Goal: Task Accomplishment & Management: Manage account settings

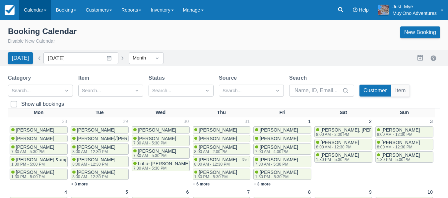
click at [42, 9] on link "Calendar" at bounding box center [35, 10] width 32 height 20
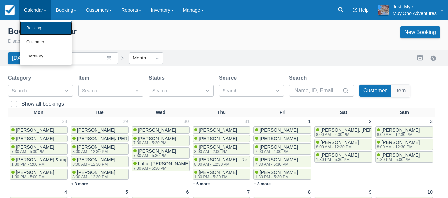
click at [47, 25] on link "Booking" at bounding box center [46, 29] width 52 height 14
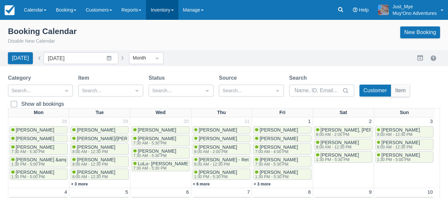
click at [163, 11] on link "Inventory" at bounding box center [162, 10] width 32 height 20
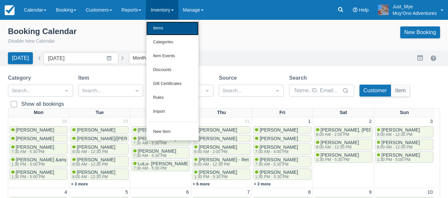
click at [178, 27] on link "Items" at bounding box center [172, 29] width 52 height 14
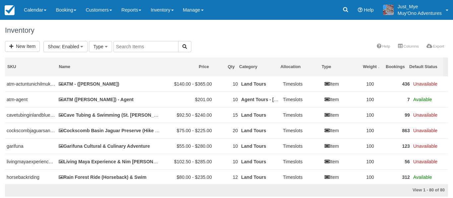
select select
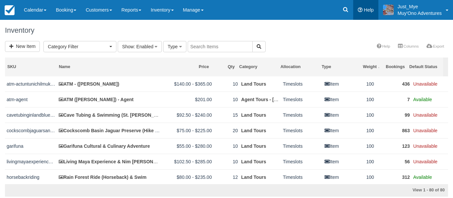
drag, startPoint x: 328, startPoint y: 134, endPoint x: 353, endPoint y: 11, distance: 125.1
click at [353, 11] on body "Menu Calendar Booking Customer Inventory Booking Daily Manifest Daily List Note…" at bounding box center [226, 99] width 453 height 198
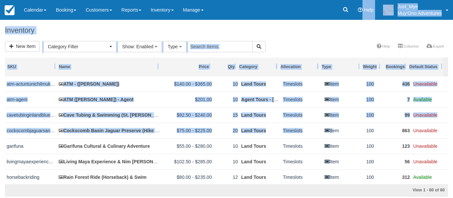
click at [331, 38] on div "Inventory" at bounding box center [226, 30] width 453 height 21
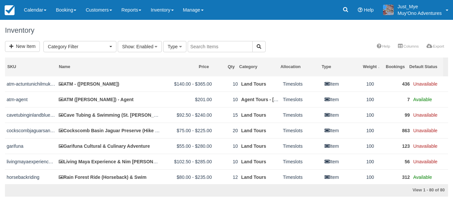
click at [209, 49] on input "text" at bounding box center [220, 46] width 65 height 11
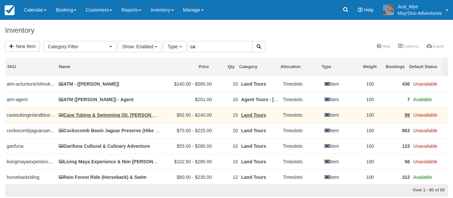
type input "ca"
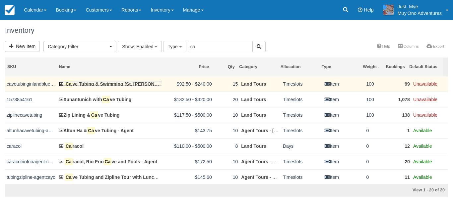
click at [121, 82] on link "Ca ve Tubing & Swimming (St. Herman’s Blue Hole National Park)" at bounding box center [142, 84] width 166 height 5
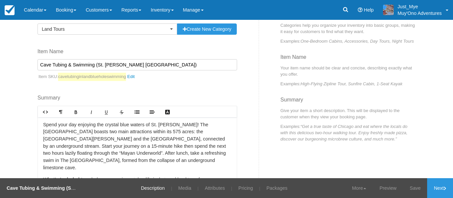
scroll to position [57, 0]
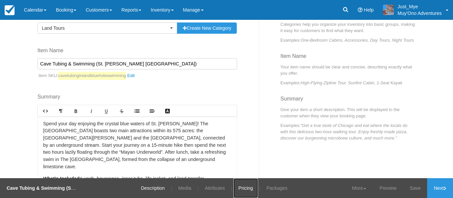
click at [241, 181] on link "Pricing" at bounding box center [245, 189] width 25 height 20
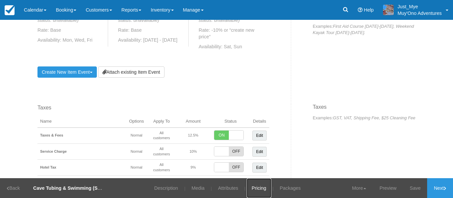
scroll to position [469, 0]
click at [74, 67] on link "Create New Item Event Toggle Dropdown" at bounding box center [66, 72] width 59 height 11
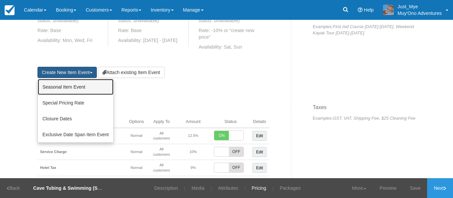
click at [73, 79] on link "Seasonal Item Event" at bounding box center [76, 87] width 76 height 16
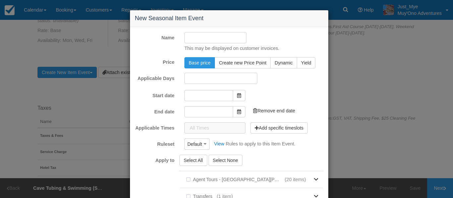
type input "08/25/25"
type input "09/25/25"
click at [203, 39] on input "Name" at bounding box center [215, 37] width 62 height 11
type input "cave tubing"
click at [240, 97] on span at bounding box center [239, 94] width 13 height 11
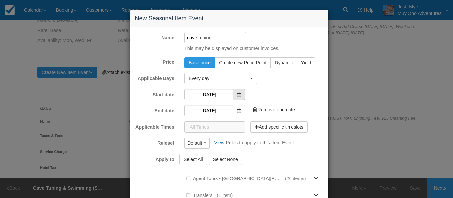
click at [240, 97] on span at bounding box center [239, 94] width 13 height 11
click at [241, 79] on span "Every day" at bounding box center [219, 78] width 60 height 7
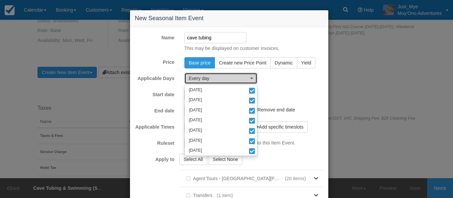
click at [241, 79] on span "Every day" at bounding box center [219, 78] width 60 height 7
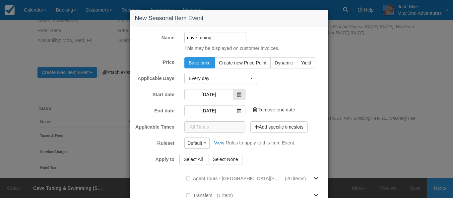
click at [234, 96] on span at bounding box center [239, 94] width 13 height 11
click at [219, 93] on input "08/25/25" at bounding box center [208, 94] width 49 height 11
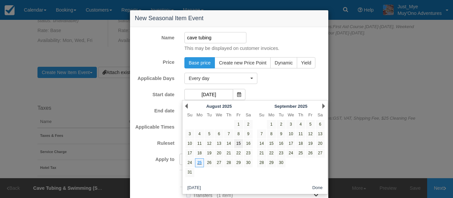
click at [239, 143] on link "15" at bounding box center [238, 143] width 9 height 9
type input "08/15/25"
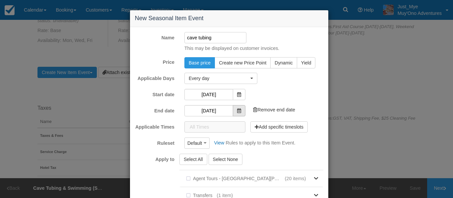
click at [237, 113] on icon at bounding box center [239, 111] width 4 height 5
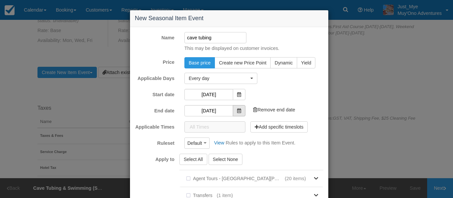
click at [237, 113] on icon at bounding box center [239, 111] width 4 height 5
click at [220, 110] on input "09/25/25" at bounding box center [208, 110] width 49 height 11
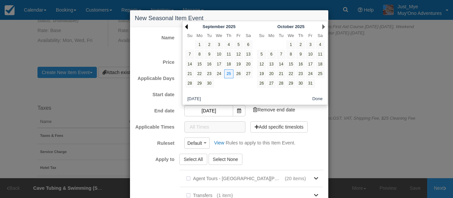
click at [187, 26] on link "Prev" at bounding box center [186, 26] width 3 height 5
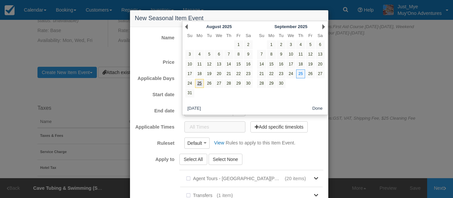
click at [197, 80] on link "25" at bounding box center [199, 83] width 9 height 9
type input "[DATE]"
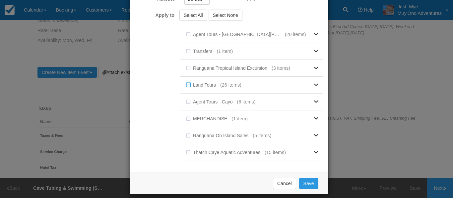
scroll to position [151, 0]
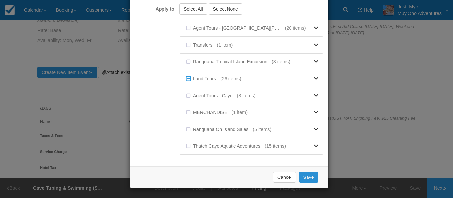
click at [306, 175] on button "Save" at bounding box center [308, 177] width 19 height 11
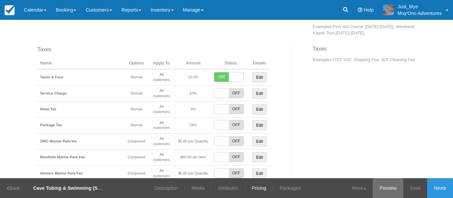
scroll to position [467, 0]
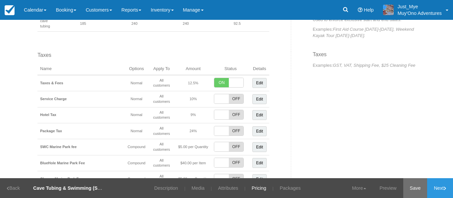
click at [420, 187] on link "Save" at bounding box center [415, 189] width 24 height 20
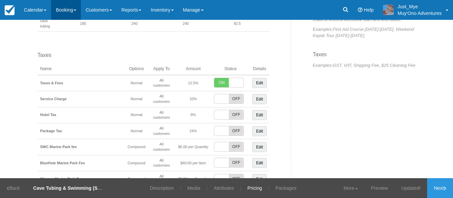
click at [55, 10] on link "Booking" at bounding box center [66, 10] width 30 height 20
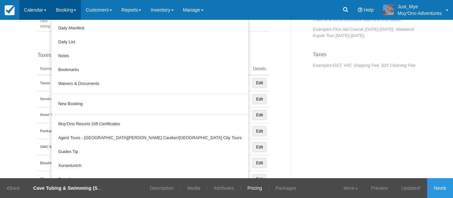
click at [38, 14] on link "Calendar" at bounding box center [35, 10] width 32 height 20
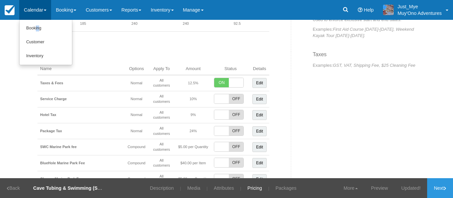
drag, startPoint x: 39, startPoint y: 21, endPoint x: 34, endPoint y: 26, distance: 7.1
click at [34, 26] on ul "Booking Customer Inventory" at bounding box center [45, 42] width 53 height 45
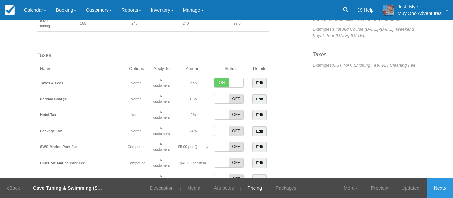
click at [35, 15] on link "Calendar" at bounding box center [35, 10] width 32 height 20
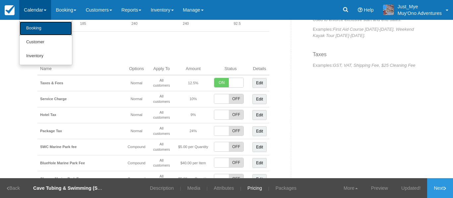
click at [32, 29] on link "Booking" at bounding box center [46, 29] width 52 height 14
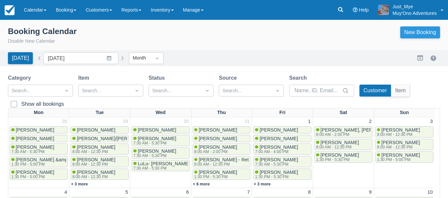
click at [426, 30] on link "New Booking" at bounding box center [420, 33] width 40 height 12
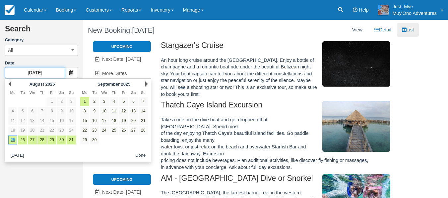
click at [65, 73] on input "08/25/25" at bounding box center [35, 72] width 60 height 11
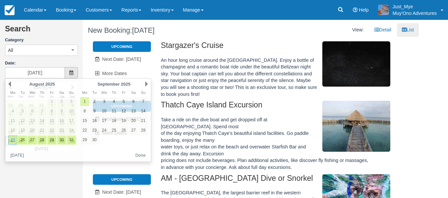
click at [67, 73] on span at bounding box center [71, 72] width 13 height 11
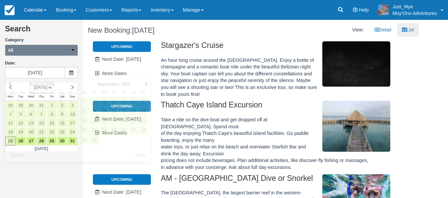
click at [54, 50] on button "All" at bounding box center [41, 50] width 73 height 11
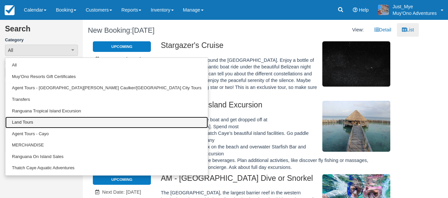
click at [45, 121] on link "Land Tours" at bounding box center [106, 123] width 202 height 12
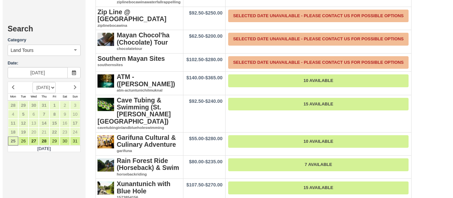
scroll to position [742, 0]
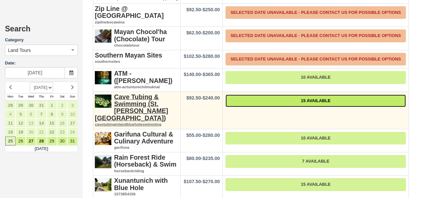
click at [276, 95] on link "15 Available" at bounding box center [315, 101] width 180 height 13
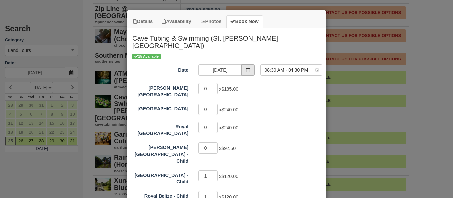
drag, startPoint x: 252, startPoint y: 69, endPoint x: 249, endPoint y: 70, distance: 3.5
click at [249, 70] on div "08/25/25" at bounding box center [226, 71] width 66 height 13
click at [249, 70] on span "Item Modal" at bounding box center [247, 70] width 13 height 11
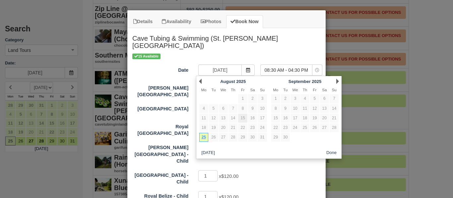
click at [244, 118] on link "15" at bounding box center [242, 118] width 9 height 9
type input "08/15/25"
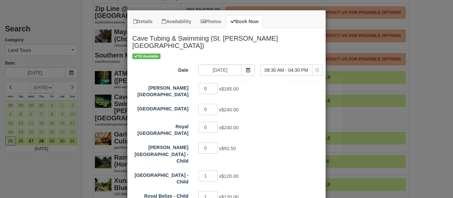
select select "0"
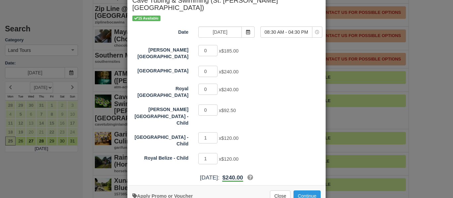
scroll to position [39, 0]
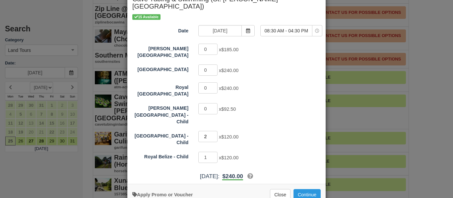
click at [211, 131] on input "2" at bounding box center [207, 136] width 19 height 11
click at [213, 131] on input "1" at bounding box center [207, 136] width 19 height 11
drag, startPoint x: 213, startPoint y: 125, endPoint x: 212, endPoint y: 149, distance: 23.9
type input "0"
click at [212, 142] on input "0" at bounding box center [207, 136] width 19 height 11
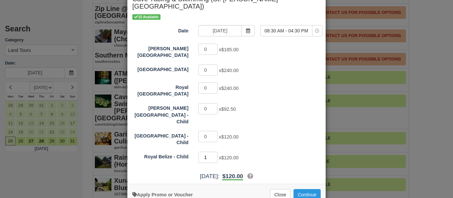
drag, startPoint x: 212, startPoint y: 149, endPoint x: 211, endPoint y: 144, distance: 4.8
click at [211, 152] on input "1" at bounding box center [207, 157] width 19 height 11
type input "0"
click at [211, 152] on input "0" at bounding box center [207, 157] width 19 height 11
click at [211, 48] on input "1" at bounding box center [207, 49] width 19 height 11
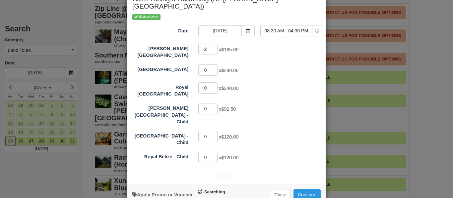
click at [211, 48] on input "2" at bounding box center [207, 49] width 19 height 11
click at [211, 48] on input "3" at bounding box center [207, 49] width 19 height 11
type input "4"
click at [211, 48] on input "4" at bounding box center [207, 49] width 19 height 11
click at [303, 190] on button "Continue" at bounding box center [306, 195] width 27 height 11
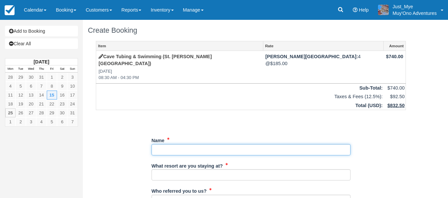
click at [229, 144] on input "Name" at bounding box center [250, 149] width 199 height 11
type input "[PERSON_NAME]"
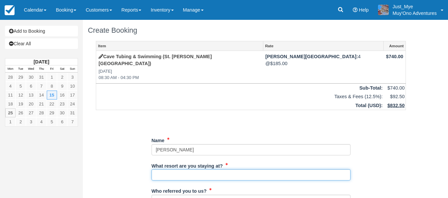
click at [170, 170] on input "What resort are you staying at?" at bounding box center [250, 175] width 199 height 11
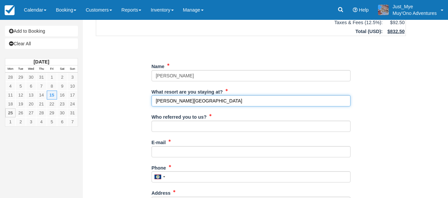
scroll to position [75, 0]
type input "[PERSON_NAME][GEOGRAPHIC_DATA]"
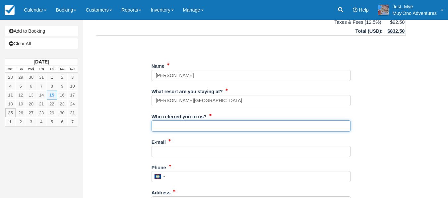
click at [192, 122] on input "Who referred you to us?" at bounding box center [250, 126] width 199 height 11
type input "K.C"
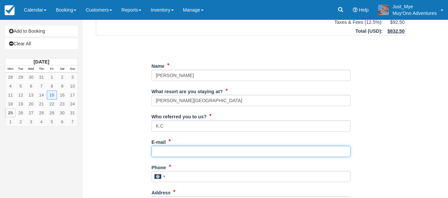
click at [183, 146] on input "E-mail" at bounding box center [250, 151] width 199 height 11
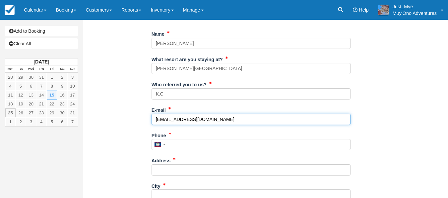
scroll to position [107, 0]
type input "frontdesk@hopkinsbayresort.com"
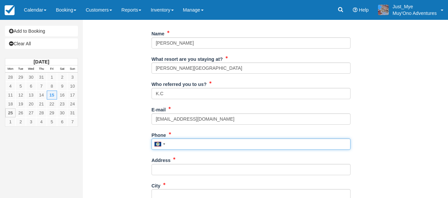
click at [185, 139] on input "Phone" at bounding box center [250, 144] width 199 height 11
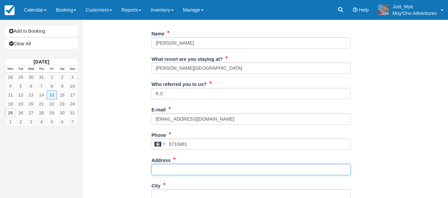
type input "671-0481"
click at [173, 168] on input "Address" at bounding box center [250, 169] width 199 height 11
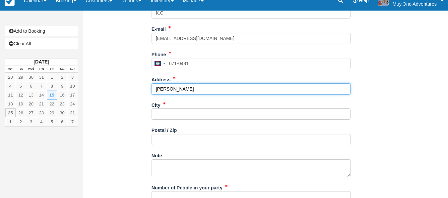
scroll to position [188, 0]
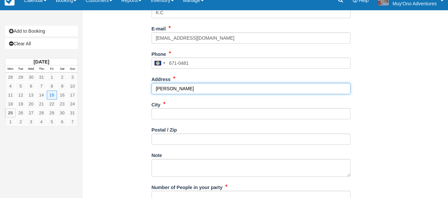
type input "[PERSON_NAME]"
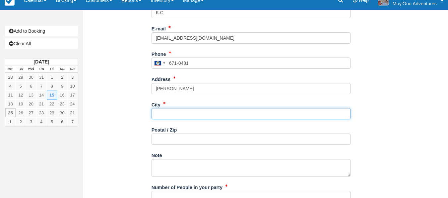
click at [182, 111] on input "City" at bounding box center [250, 113] width 199 height 11
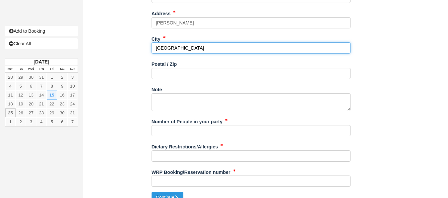
scroll to position [257, 0]
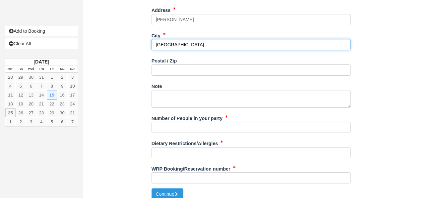
type input "[GEOGRAPHIC_DATA]"
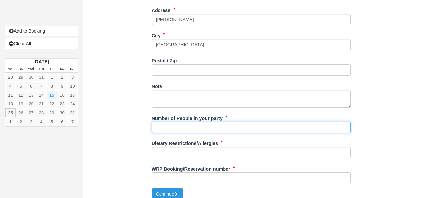
click at [169, 122] on input "Number of People in your party" at bounding box center [250, 127] width 199 height 11
type input "4px"
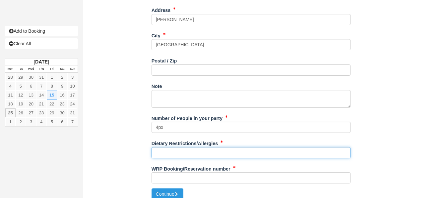
click at [170, 147] on input "Dietary Restrictions/Allergies" at bounding box center [250, 152] width 199 height 11
type input "N/A"
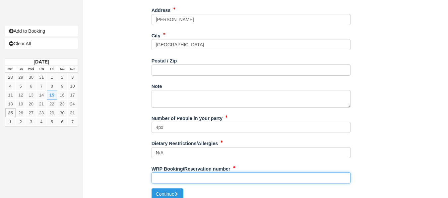
click at [190, 173] on input "WRP Booking/Reservation number" at bounding box center [250, 178] width 199 height 11
paste input "46064032"
type input "46064032"
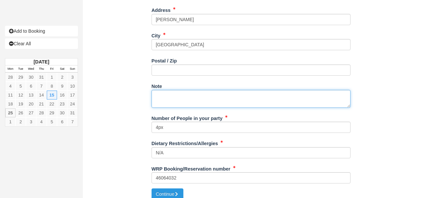
click at [195, 91] on textarea "Note" at bounding box center [250, 99] width 199 height 18
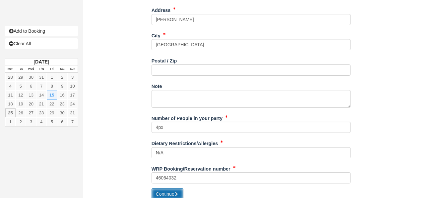
click at [167, 191] on button "Continue" at bounding box center [167, 194] width 32 height 11
type input "+5016710481"
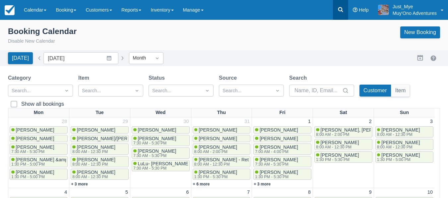
click at [338, 7] on icon at bounding box center [340, 9] width 7 height 7
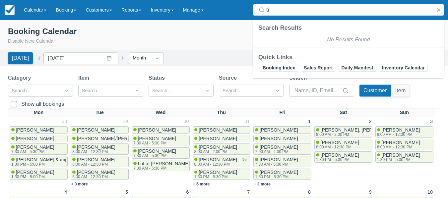
type input "t"
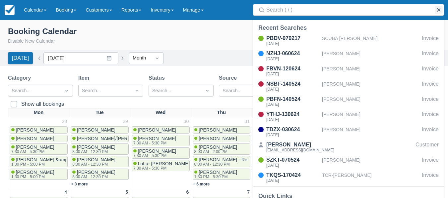
click at [437, 10] on button "button" at bounding box center [438, 10] width 8 height 8
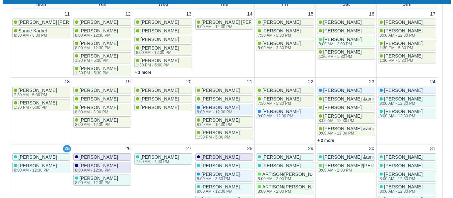
scroll to position [194, 0]
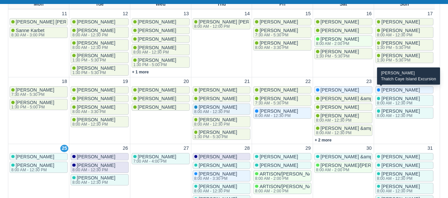
click at [391, 88] on span "[PERSON_NAME]" at bounding box center [400, 89] width 38 height 5
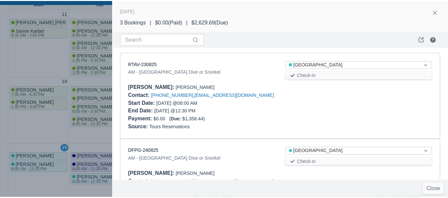
scroll to position [138, 0]
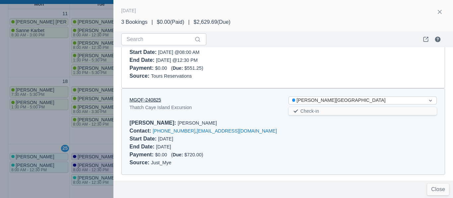
click at [151, 100] on link "MGQF-240825" at bounding box center [145, 99] width 31 height 5
click at [445, 11] on div at bounding box center [439, 13] width 21 height 12
click at [442, 12] on button "button" at bounding box center [439, 12] width 11 height 11
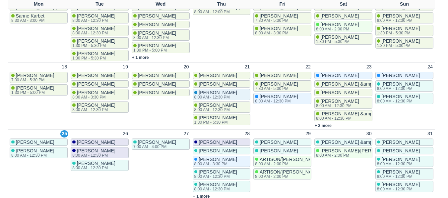
scroll to position [230, 0]
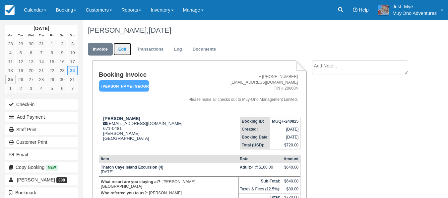
click at [126, 47] on link "Edit" at bounding box center [122, 49] width 18 height 13
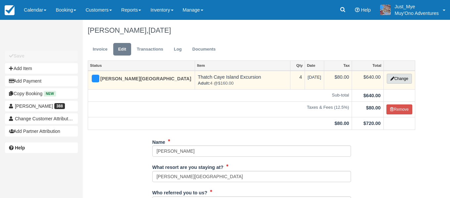
click at [393, 78] on icon "button" at bounding box center [393, 79] width 4 height 4
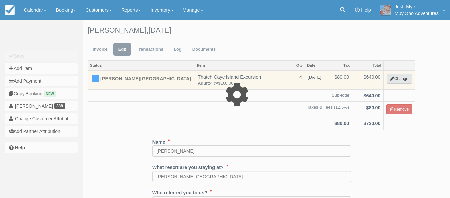
select select "64"
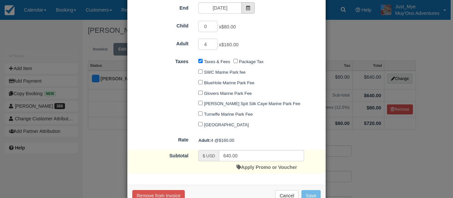
scroll to position [109, 0]
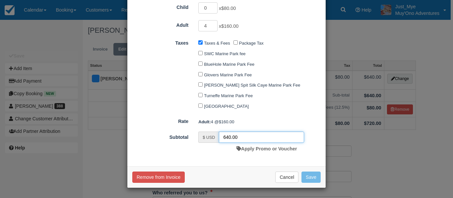
drag, startPoint x: 227, startPoint y: 138, endPoint x: 226, endPoint y: 166, distance: 28.5
click at [226, 166] on div "Category Thatch Caye Aquatic Adventures Muy'Ono Resorts Gift Certificates Agent…" at bounding box center [226, 42] width 198 height 249
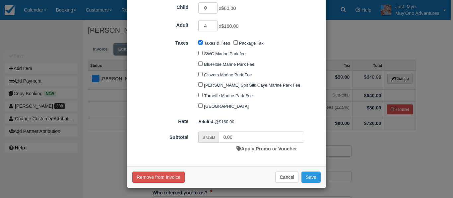
click at [107, 119] on div "Change Item Add Item View as customer Category Thatch Caye Aquatic Adventures M…" at bounding box center [226, 99] width 453 height 198
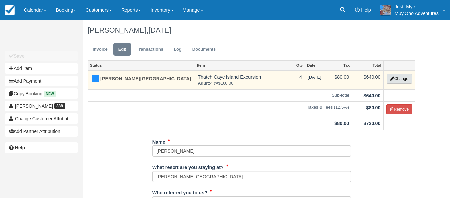
click at [401, 80] on button "Change" at bounding box center [399, 79] width 25 height 10
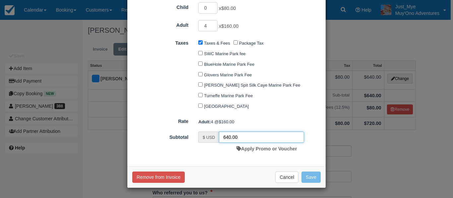
click at [228, 136] on input "640.00" at bounding box center [261, 137] width 85 height 11
type input "0.00"
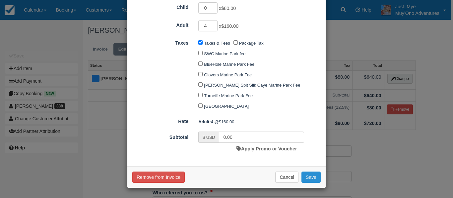
click at [310, 176] on button "Save" at bounding box center [310, 177] width 19 height 11
checkbox input "false"
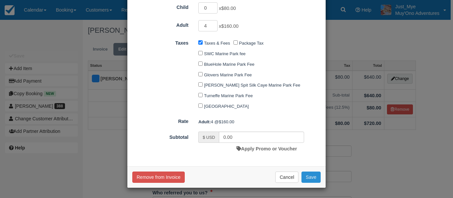
checkbox input "false"
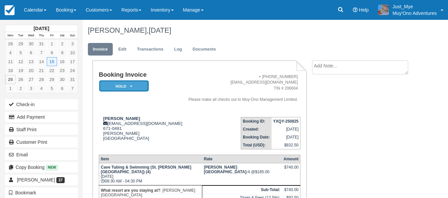
click at [137, 86] on em "HOLD" at bounding box center [124, 87] width 50 height 12
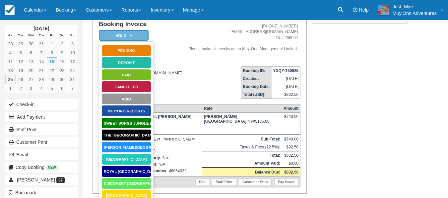
scroll to position [51, 0]
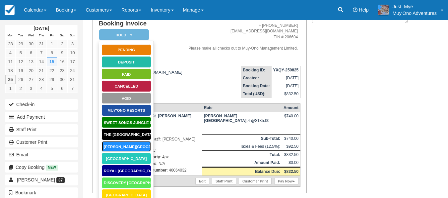
click at [135, 145] on link "[PERSON_NAME][GEOGRAPHIC_DATA]" at bounding box center [126, 147] width 50 height 12
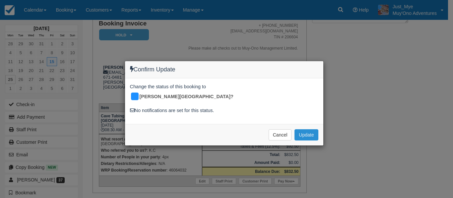
click at [311, 130] on button "Update" at bounding box center [306, 135] width 24 height 11
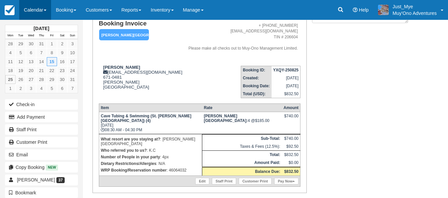
click at [48, 9] on link "Calendar" at bounding box center [35, 10] width 32 height 20
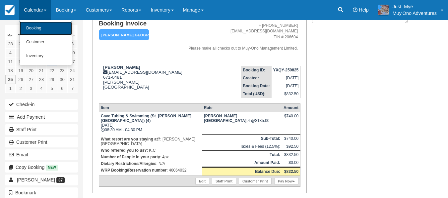
click at [50, 24] on link "Booking" at bounding box center [46, 29] width 52 height 14
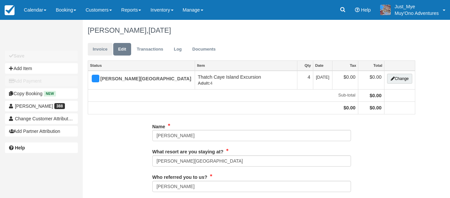
type input "671-0481"
click at [109, 48] on link "Invoice" at bounding box center [100, 49] width 25 height 13
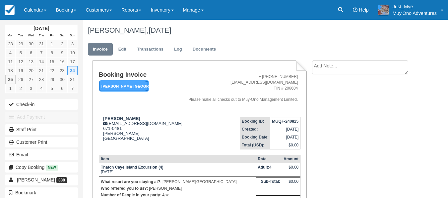
click at [127, 86] on em "[PERSON_NAME][GEOGRAPHIC_DATA]" at bounding box center [124, 87] width 50 height 12
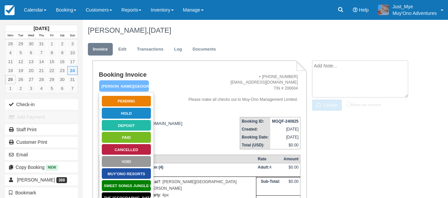
click at [336, 68] on textarea at bounding box center [360, 79] width 96 height 37
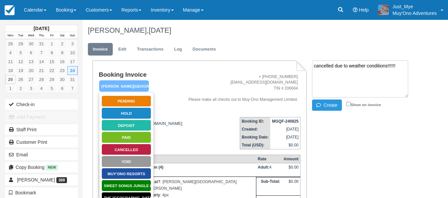
type textarea "cancelled due to weather conditions!!!!!!"
click at [315, 113] on div "Booking Invoice [PERSON_NAME][GEOGRAPHIC_DATA]   Pending HOLD Deposit Paid Canc…" at bounding box center [251, 158] width 336 height 194
click at [320, 108] on button "Create" at bounding box center [327, 105] width 30 height 11
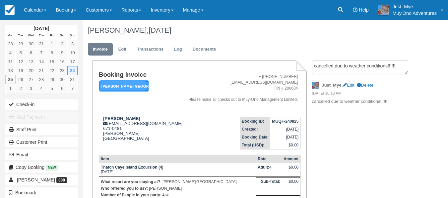
click at [109, 82] on em "[PERSON_NAME][GEOGRAPHIC_DATA]" at bounding box center [124, 87] width 50 height 12
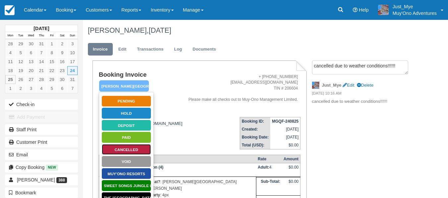
click at [137, 150] on link "Cancelled" at bounding box center [126, 150] width 50 height 12
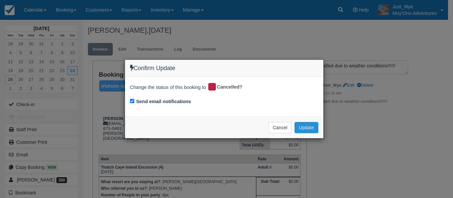
click at [305, 126] on button "Update" at bounding box center [306, 127] width 24 height 11
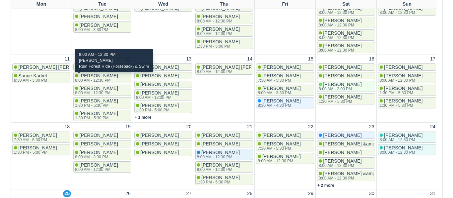
scroll to position [13, 0]
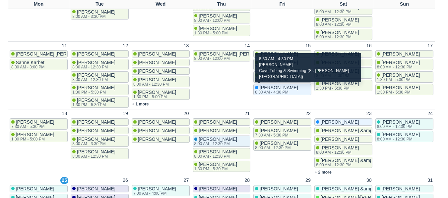
click at [291, 92] on div "[PERSON_NAME] 8:30 AM - 4:30 PM" at bounding box center [282, 89] width 55 height 9
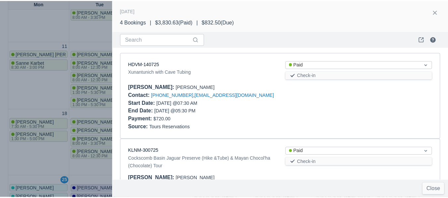
scroll to position [229, 0]
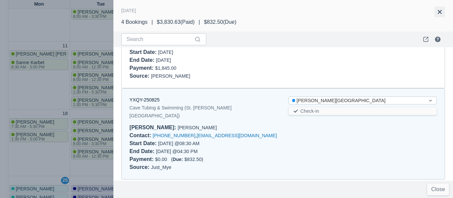
click at [442, 8] on button "button" at bounding box center [439, 12] width 11 height 11
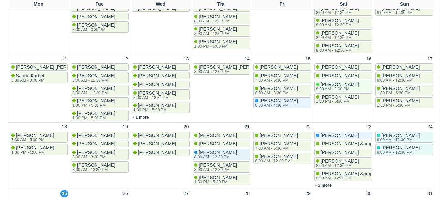
scroll to position [0, 0]
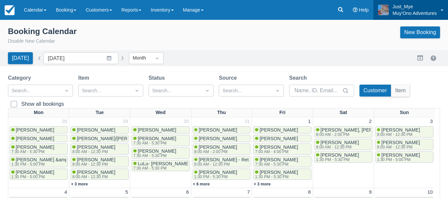
click at [447, 15] on link "Just_Mye Muy'Ono Adventures" at bounding box center [410, 10] width 75 height 20
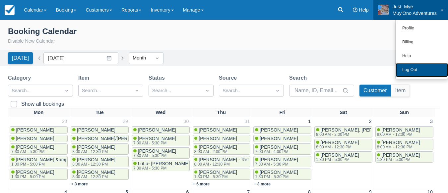
click at [415, 64] on link "Log Out" at bounding box center [421, 70] width 52 height 14
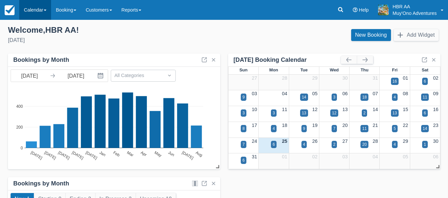
click at [29, 17] on link "Calendar" at bounding box center [35, 10] width 32 height 20
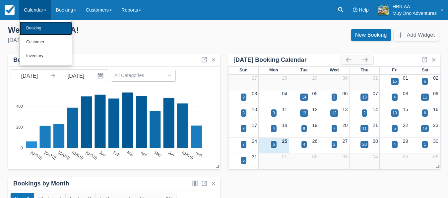
click at [42, 26] on link "Booking" at bounding box center [46, 29] width 52 height 14
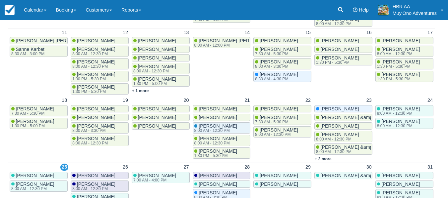
scroll to position [230, 0]
